Goal: Check status: Check status

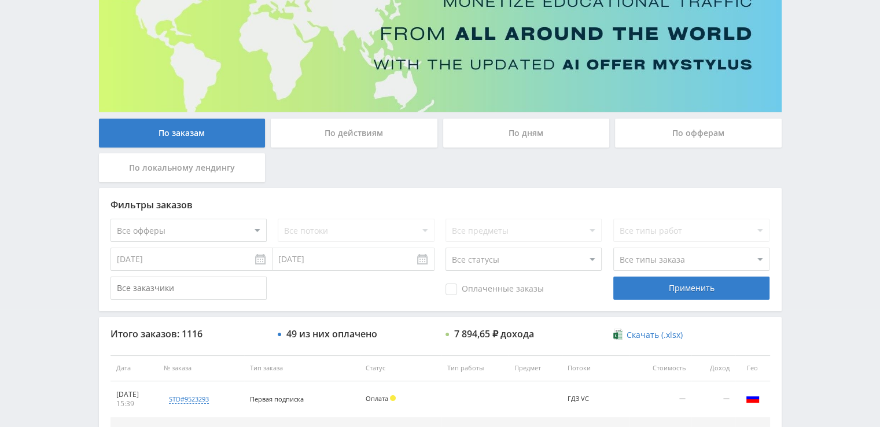
scroll to position [116, 0]
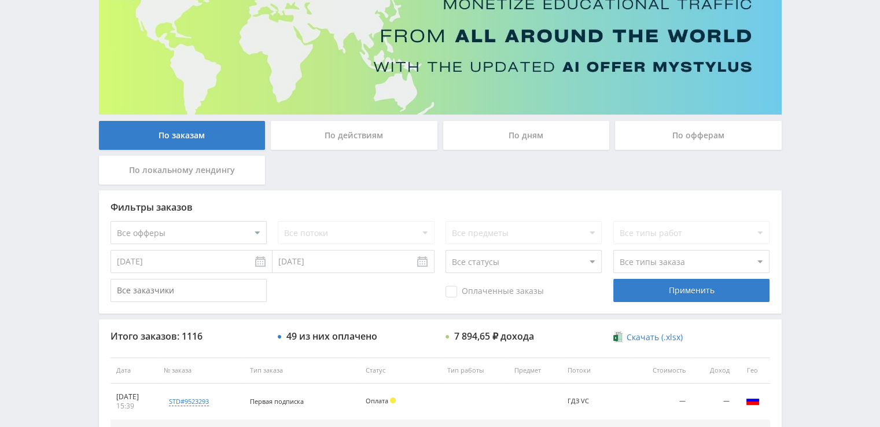
click at [204, 241] on select "Все офферы MyStylus MyStylus - Revshare Кампус AI Studybay Автор24 Studybay Bra…" at bounding box center [188, 232] width 156 height 23
select select "376"
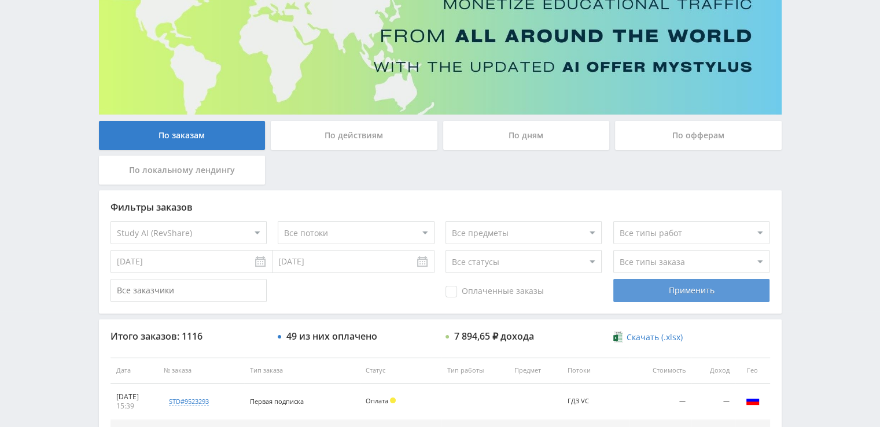
click at [649, 294] on div "Применить" at bounding box center [691, 290] width 156 height 23
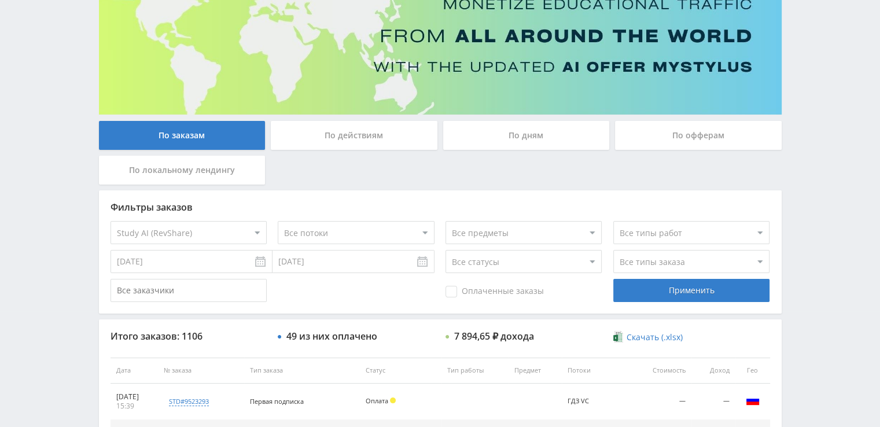
click at [510, 261] on select "Все статусы В аукционе В работе На гарантии Завершен Возврат Черновик" at bounding box center [523, 261] width 156 height 23
select select "3"
click at [445, 250] on select "Все статусы В аукционе В работе На гарантии Завершен Возврат Черновик" at bounding box center [523, 261] width 156 height 23
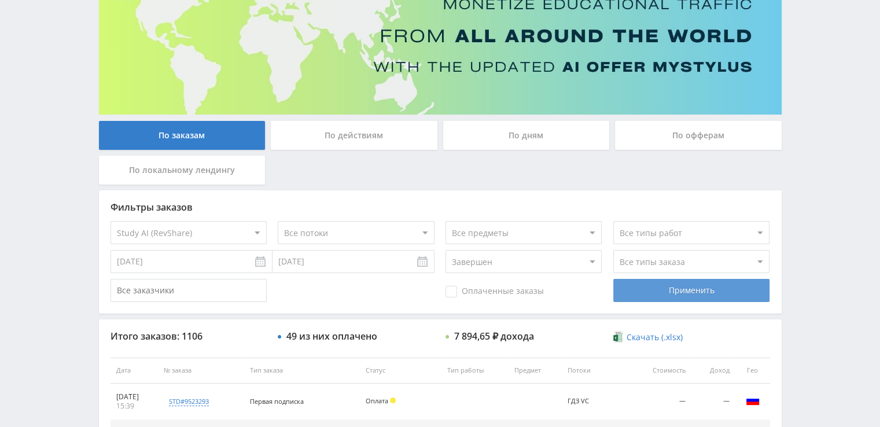
click at [626, 300] on div "Применить" at bounding box center [691, 290] width 156 height 23
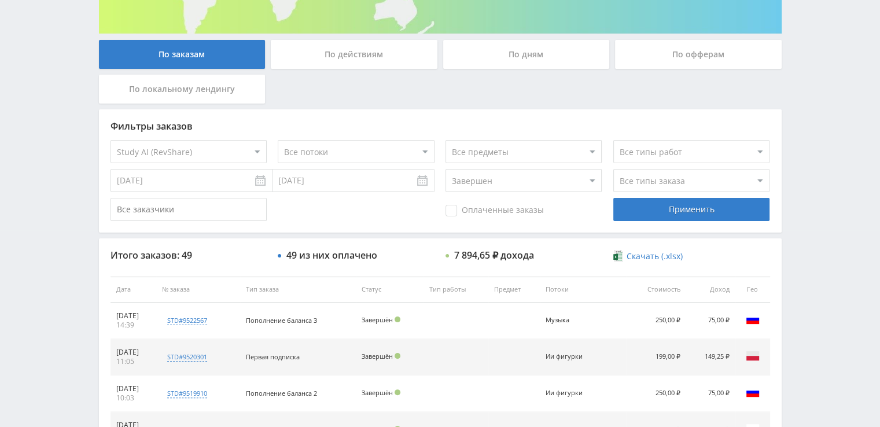
scroll to position [196, 0]
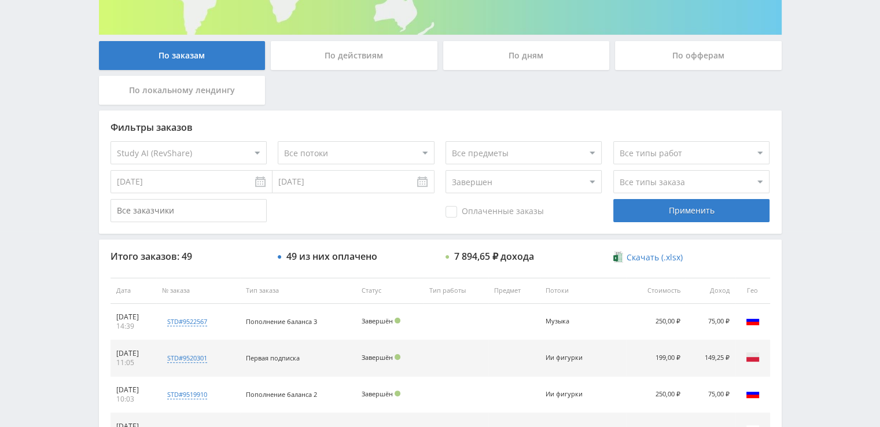
click at [225, 152] on select "Все офферы MyStylus MyStylus - Revshare Кампус AI Studybay Автор24 Studybay Bra…" at bounding box center [188, 152] width 156 height 23
select select "340"
click at [655, 205] on div "Применить" at bounding box center [691, 210] width 156 height 23
click at [525, 200] on div "Оплаченные заказы" at bounding box center [523, 210] width 156 height 23
click at [516, 188] on select "Все статусы В аукционе В работе На гарантии Завершен Возврат Черновик" at bounding box center [523, 181] width 156 height 23
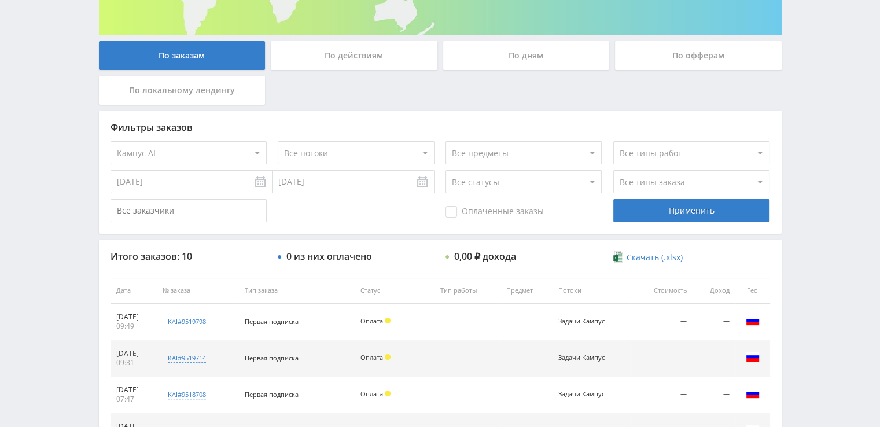
click at [445, 170] on select "Все статусы В аукционе В работе На гарантии Завершен Возврат Черновик" at bounding box center [523, 181] width 156 height 23
click at [641, 220] on div "Применить" at bounding box center [691, 210] width 156 height 23
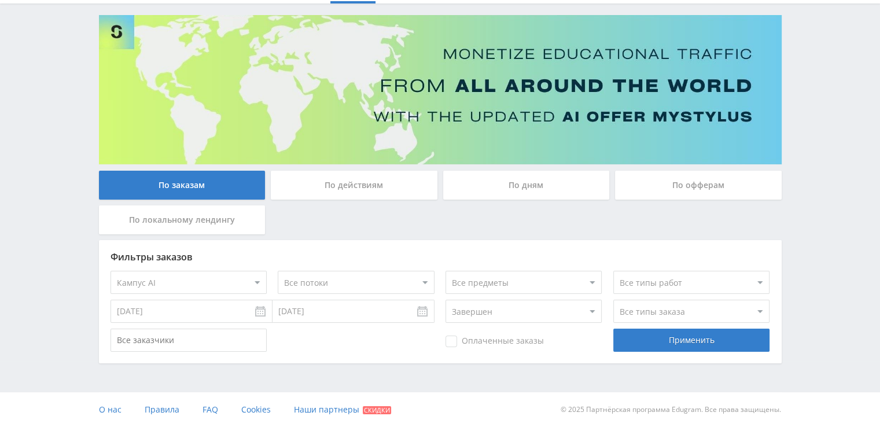
scroll to position [66, 0]
click at [491, 308] on select "Все статусы В аукционе В работе На гарантии Завершен Возврат Черновик" at bounding box center [523, 311] width 156 height 23
select select "-1"
click at [445, 300] on select "Все статусы В аукционе В работе На гарантии Завершен Возврат Черновик" at bounding box center [523, 311] width 156 height 23
click at [623, 341] on div "Применить" at bounding box center [691, 340] width 156 height 23
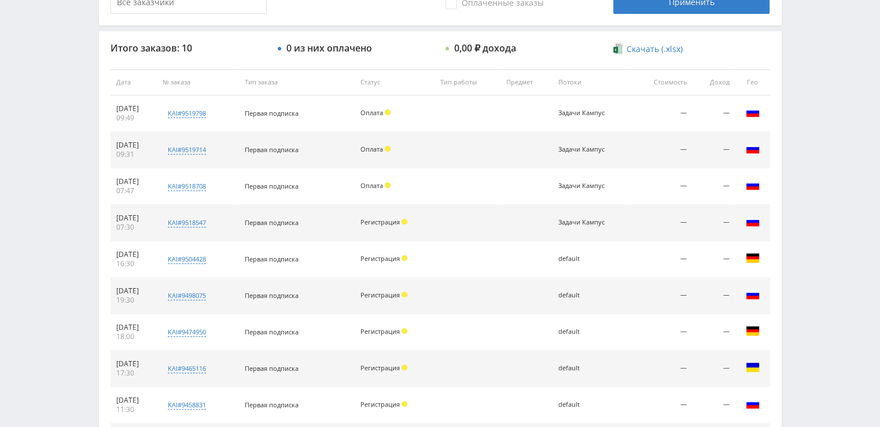
scroll to position [413, 0]
